Goal: Find specific page/section: Find specific page/section

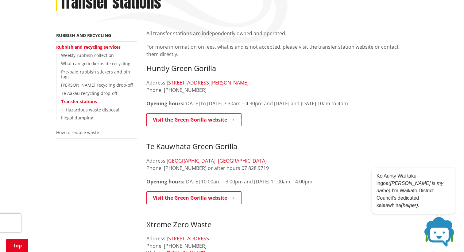
scroll to position [64, 0]
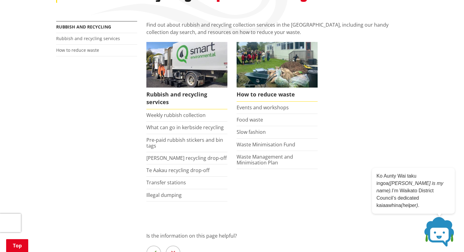
scroll to position [102, 0]
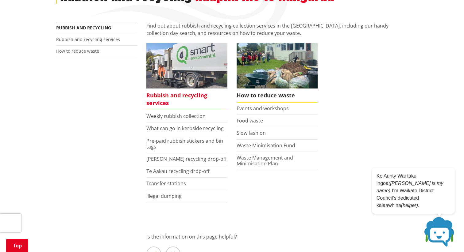
click at [178, 97] on span "Rubbish and recycling services" at bounding box center [186, 100] width 81 height 22
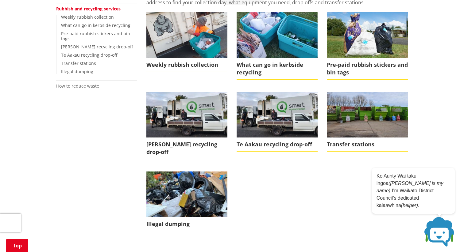
scroll to position [131, 0]
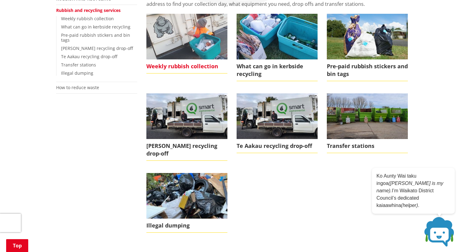
click at [173, 35] on img at bounding box center [186, 36] width 81 height 45
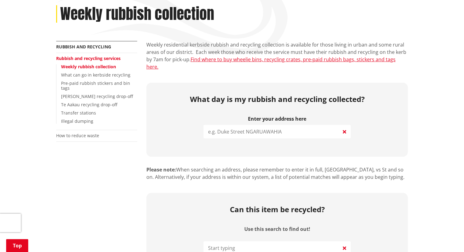
scroll to position [83, 0]
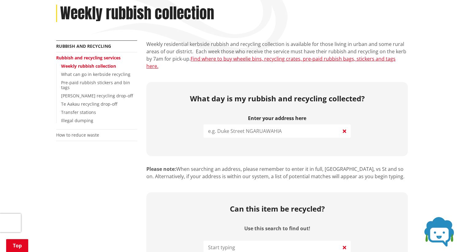
click at [266, 124] on input "search" at bounding box center [276, 130] width 147 height 13
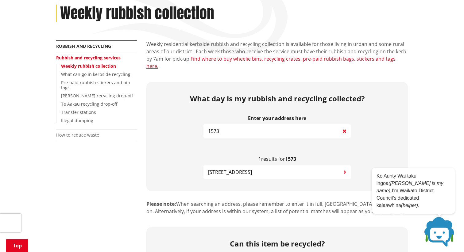
type input "1573"
click at [239, 169] on span "1573 Whaanga Road RAGLAN" at bounding box center [230, 172] width 44 height 7
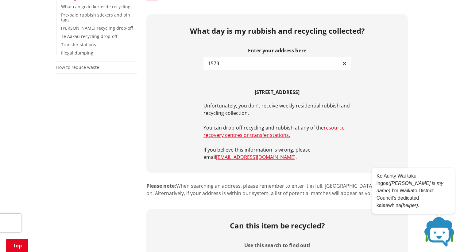
scroll to position [155, 0]
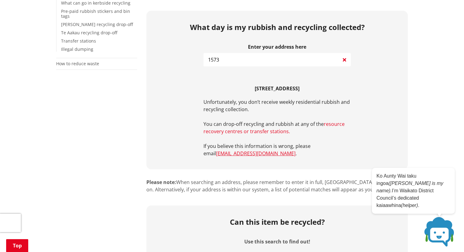
click at [259, 125] on link "resource recovery centres or transfer stations." at bounding box center [273, 128] width 141 height 14
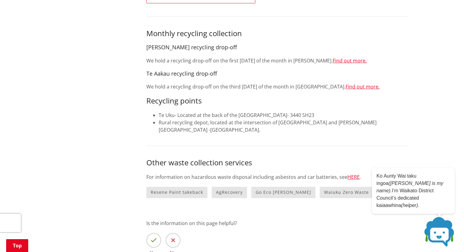
scroll to position [392, 0]
